Goal: Task Accomplishment & Management: Use online tool/utility

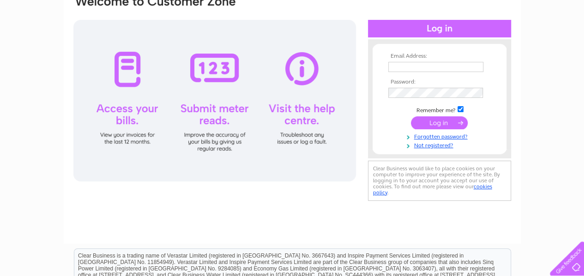
scroll to position [139, 0]
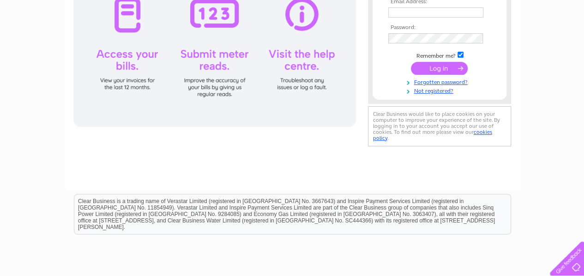
type input "mansefield767@yahoo.co.uk"
click at [437, 66] on input "submit" at bounding box center [439, 68] width 57 height 13
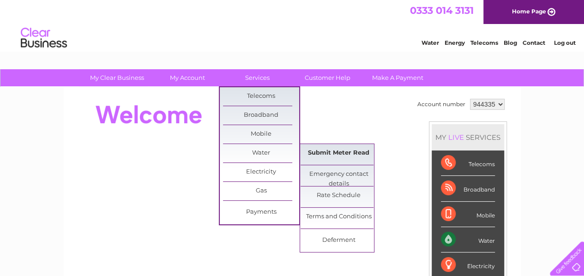
click at [331, 151] on link "Submit Meter Read" at bounding box center [339, 153] width 76 height 18
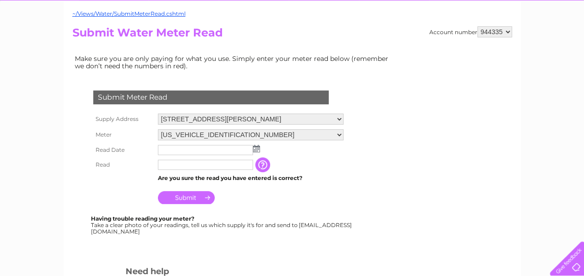
scroll to position [92, 0]
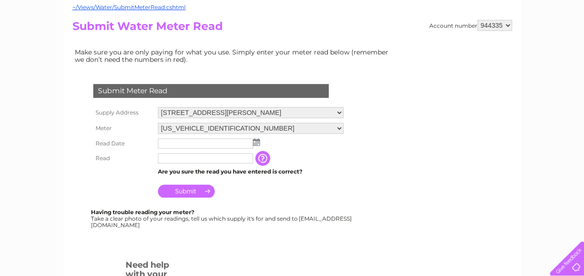
click at [199, 144] on input "text" at bounding box center [205, 144] width 95 height 10
click at [258, 143] on img at bounding box center [256, 142] width 7 height 7
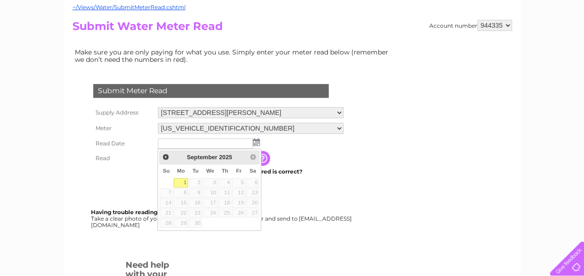
click at [181, 181] on link "1" at bounding box center [181, 182] width 14 height 9
type input "[DATE]"
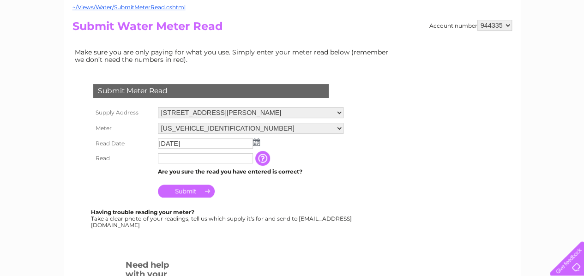
click at [179, 157] on input "text" at bounding box center [205, 158] width 95 height 10
type input "02401"
click at [194, 189] on input "Submit" at bounding box center [186, 192] width 57 height 13
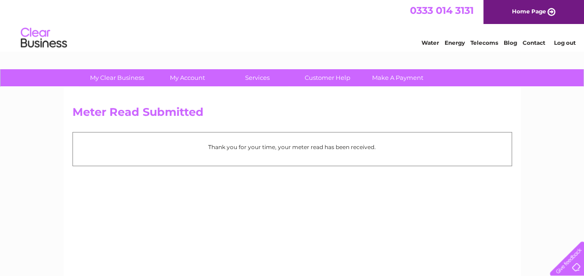
click at [567, 43] on link "Log out" at bounding box center [565, 42] width 22 height 7
